Goal: Entertainment & Leisure: Consume media (video, audio)

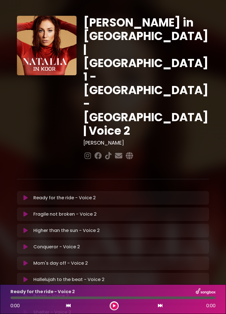
click at [25, 277] on icon at bounding box center [25, 280] width 4 height 6
click at [30, 277] on button at bounding box center [25, 280] width 11 height 6
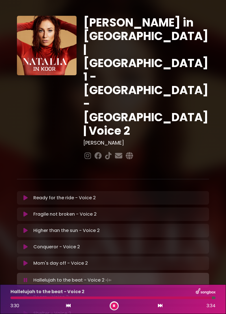
click at [114, 306] on icon at bounding box center [114, 305] width 2 height 3
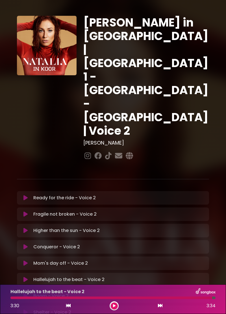
click at [27, 277] on icon at bounding box center [25, 280] width 4 height 6
click at [29, 277] on button at bounding box center [25, 280] width 11 height 6
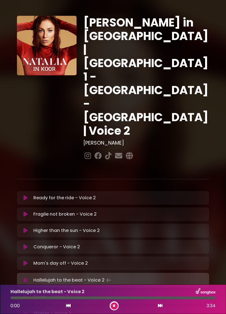
click at [30, 278] on button at bounding box center [25, 281] width 11 height 6
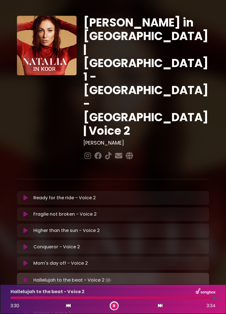
click at [114, 306] on icon at bounding box center [114, 305] width 2 height 3
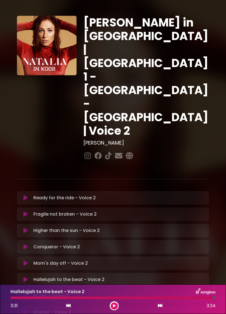
click at [29, 277] on button at bounding box center [25, 280] width 11 height 6
click at [19, 206] on div "Ready for the ride - Voice 2 Loading Track... Name Email" at bounding box center [113, 288] width 192 height 194
click at [25, 277] on icon at bounding box center [25, 280] width 4 height 6
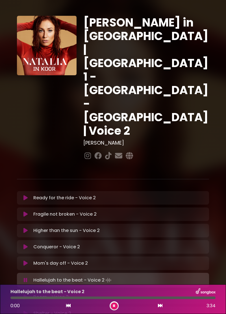
click at [25, 278] on icon at bounding box center [26, 281] width 4 height 6
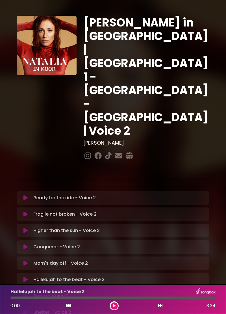
click at [40, 273] on div "Hallelujah to the beat - Voice 2 Loading Track..." at bounding box center [113, 280] width 192 height 14
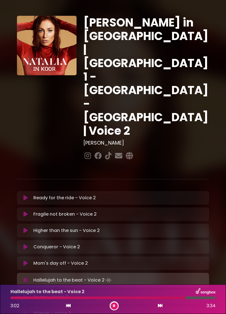
click at [116, 304] on button at bounding box center [114, 306] width 7 height 7
